Goal: Task Accomplishment & Management: Manage account settings

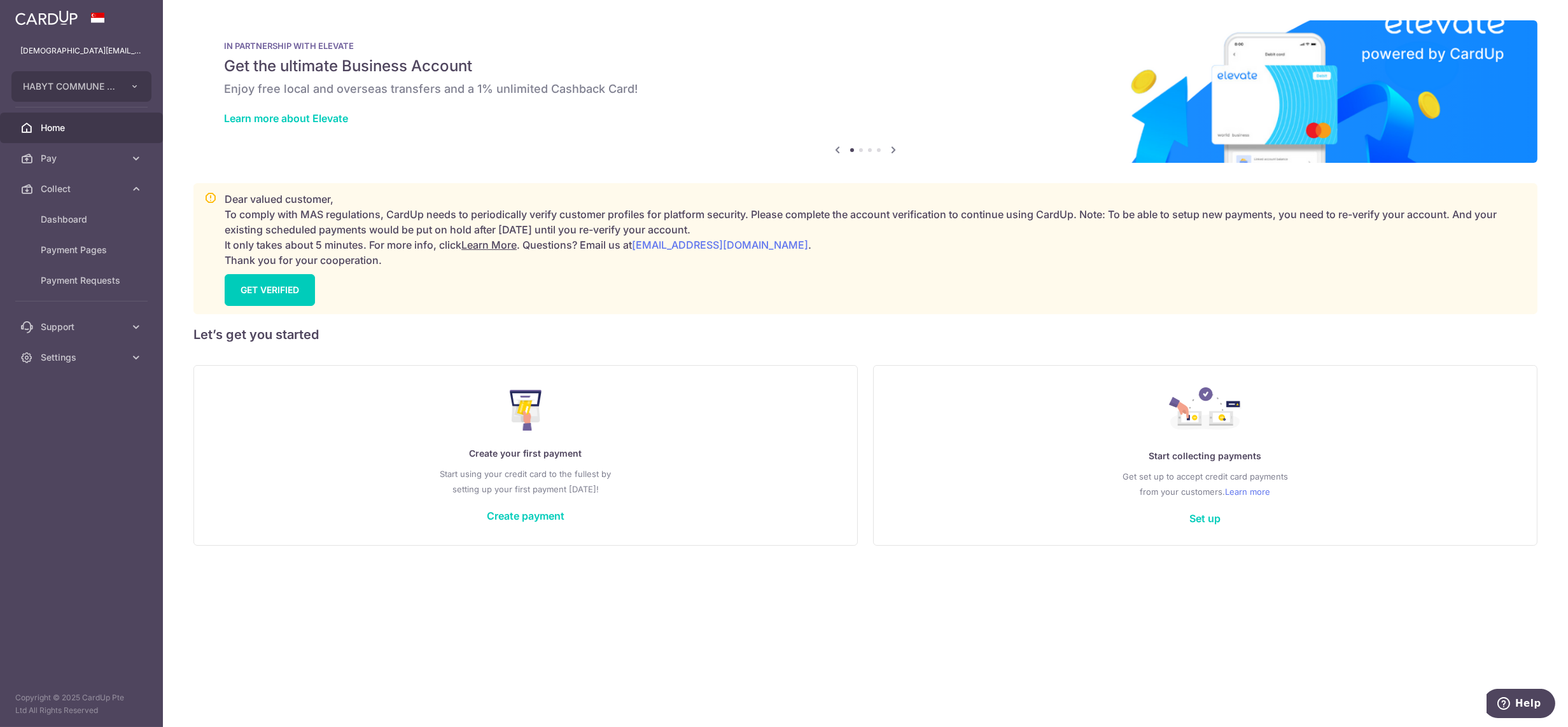
click at [87, 216] on span "Dashboard" at bounding box center [83, 220] width 84 height 12
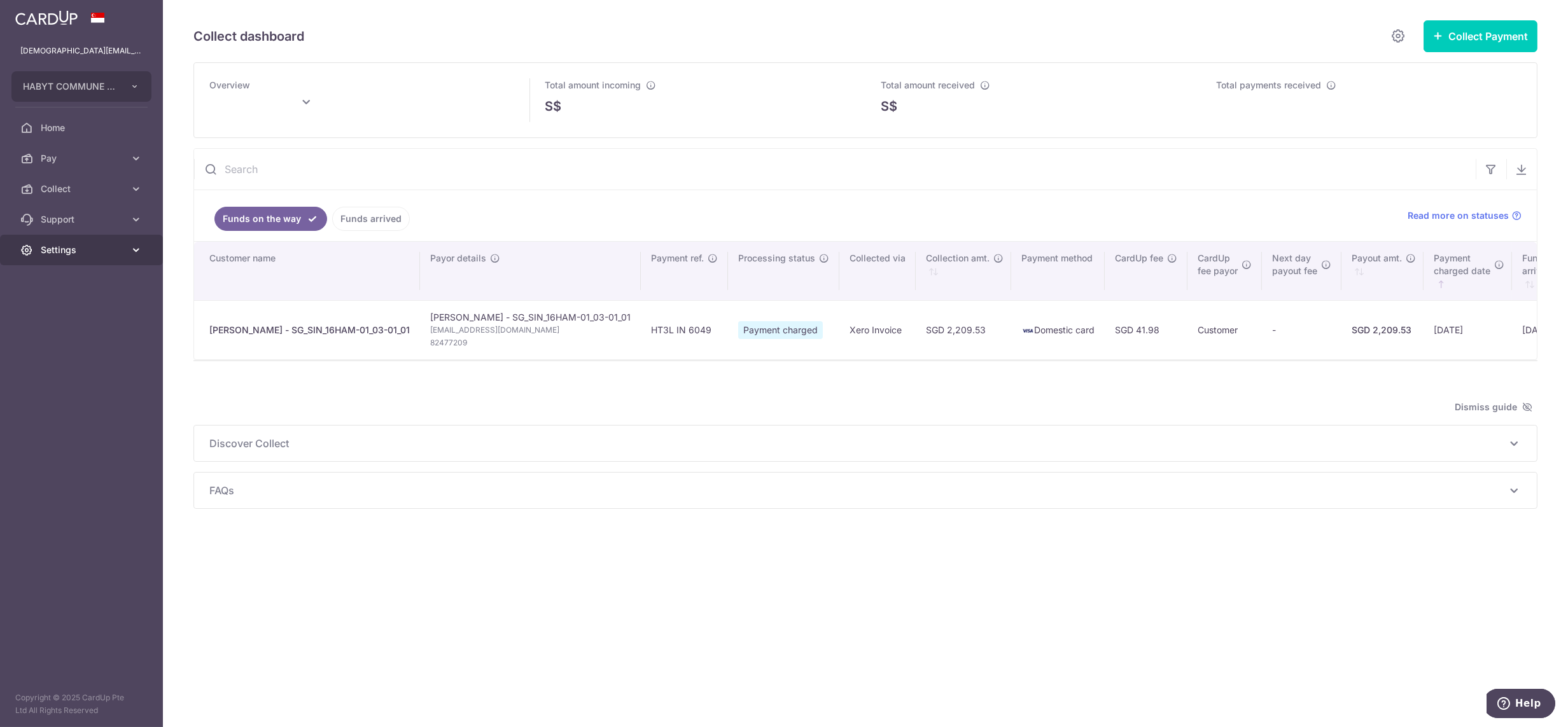
click at [62, 247] on span "Settings" at bounding box center [83, 250] width 84 height 12
click at [57, 312] on span "Logout" at bounding box center [83, 311] width 84 height 12
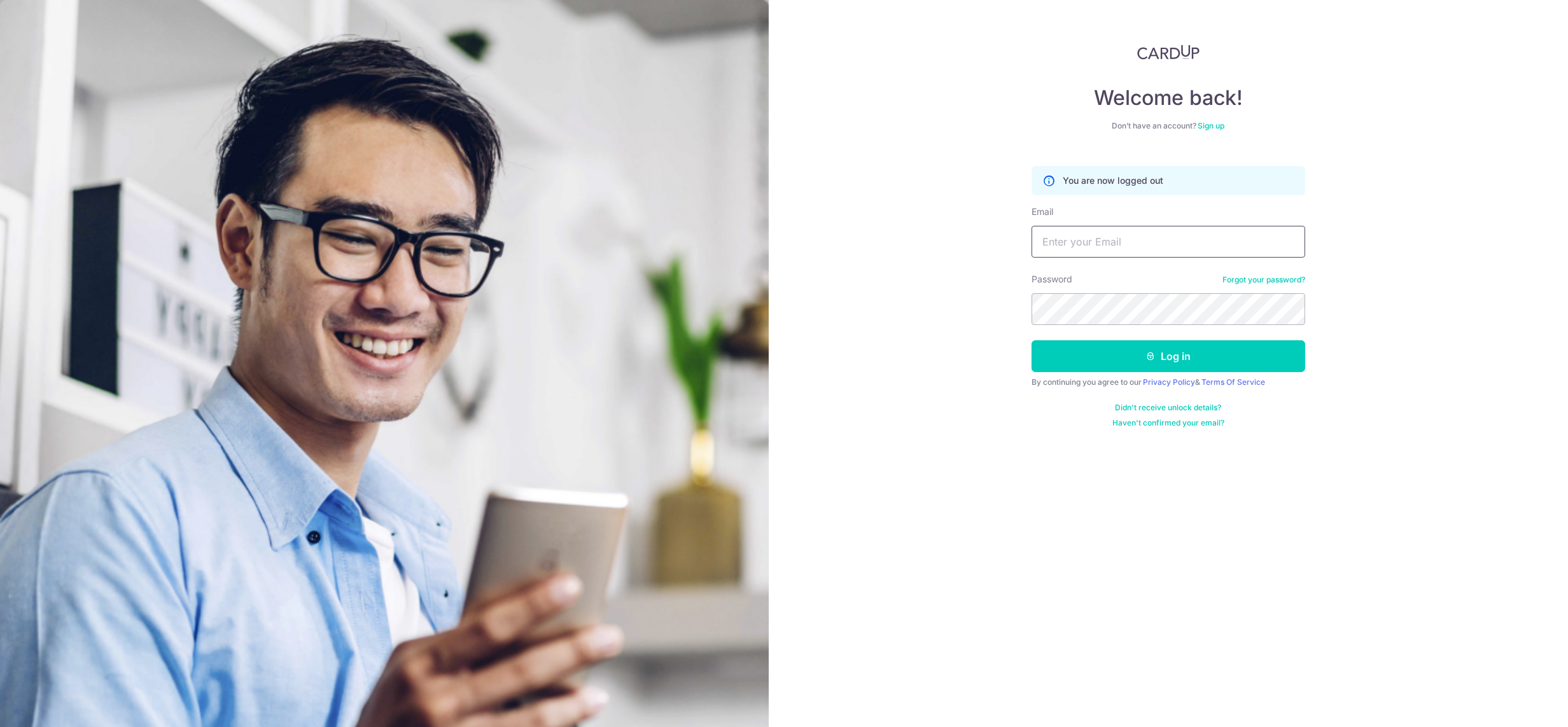
click at [1100, 231] on input "Email" at bounding box center [1168, 242] width 273 height 32
click at [1128, 239] on input "[DEMOGRAPHIC_DATA][EMAIL_ADDRESS][DOMAIN_NAME]" at bounding box center [1168, 242] width 273 height 32
type input "lady.labarda+hcs2@habyt.com"
click at [1031, 341] on button "Log in" at bounding box center [1168, 357] width 273 height 32
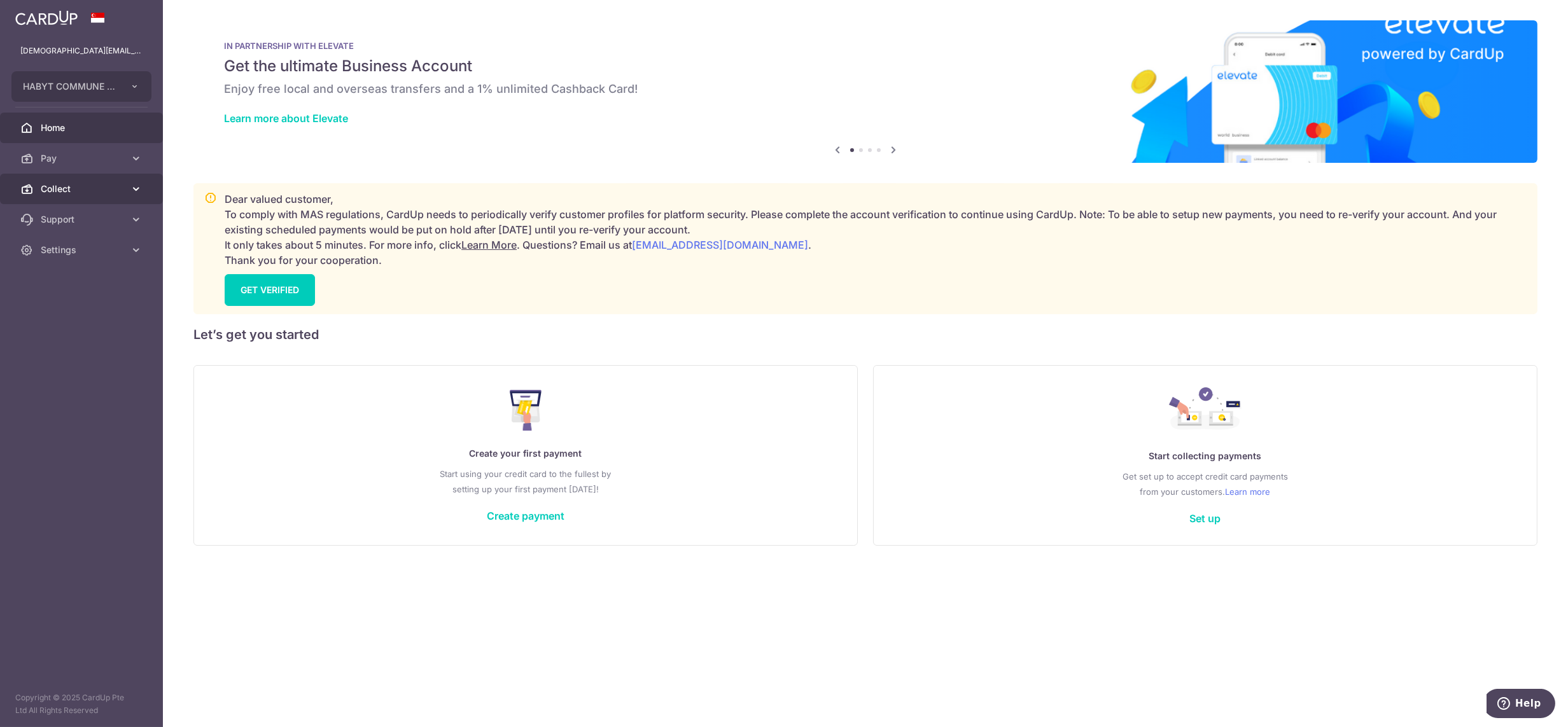
click at [47, 182] on link "Collect" at bounding box center [81, 189] width 163 height 30
